Goal: Obtain resource: Obtain resource

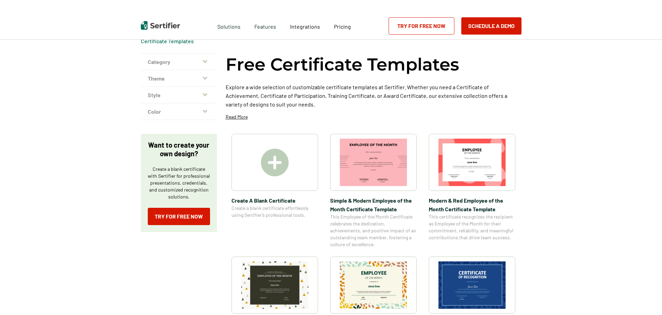
scroll to position [35, 0]
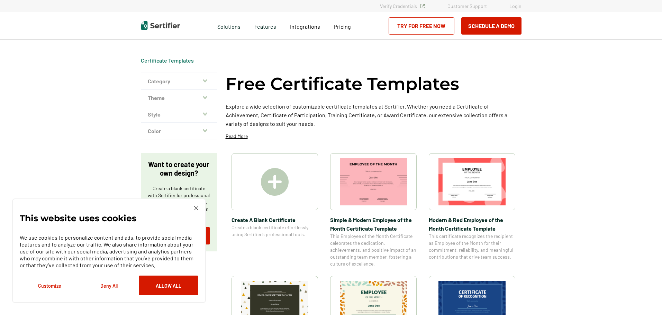
click at [204, 83] on icon "button" at bounding box center [205, 81] width 4 height 6
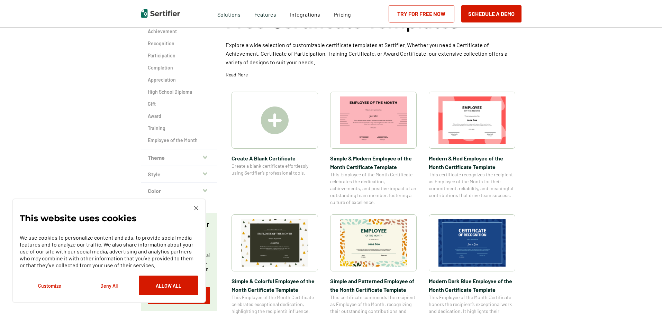
scroll to position [69, 0]
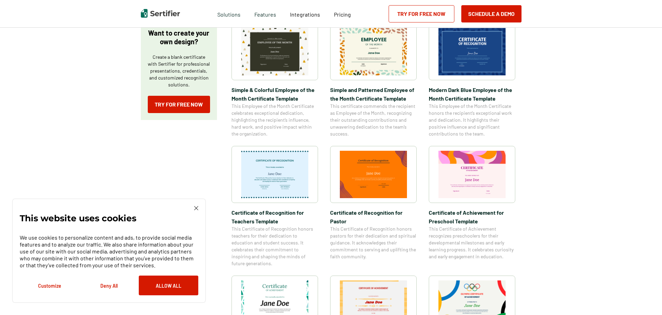
scroll to position [381, 0]
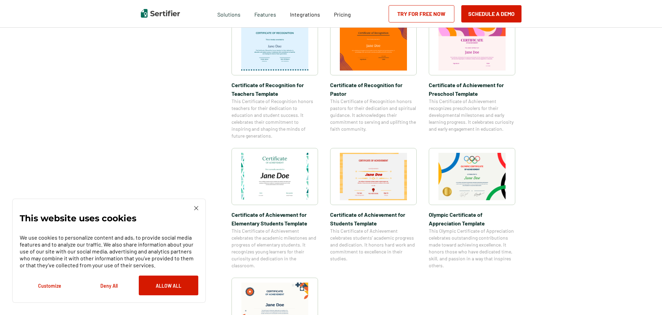
click at [195, 208] on img at bounding box center [196, 208] width 4 height 4
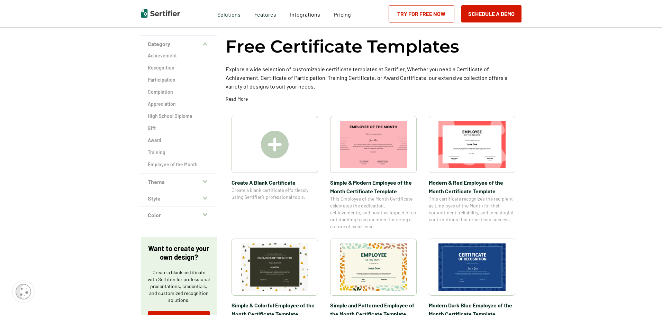
scroll to position [0, 0]
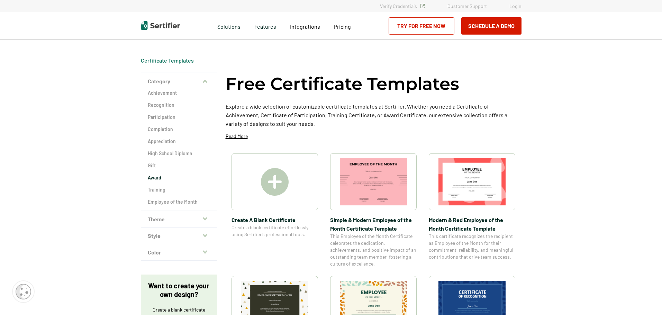
click at [161, 178] on h2 "Award" at bounding box center [179, 177] width 62 height 7
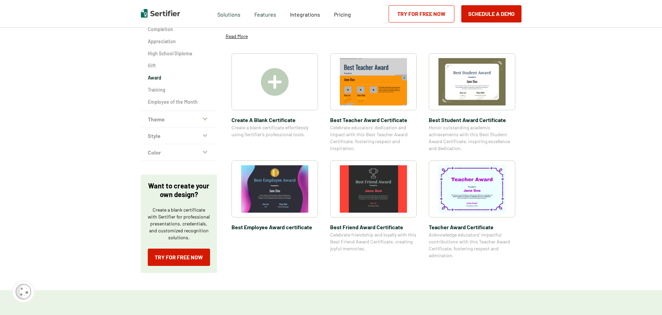
scroll to position [104, 0]
